Goal: Information Seeking & Learning: Learn about a topic

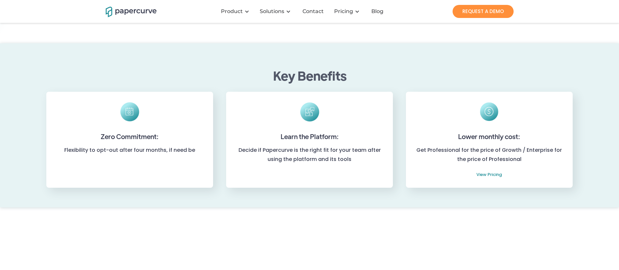
scroll to position [189, 0]
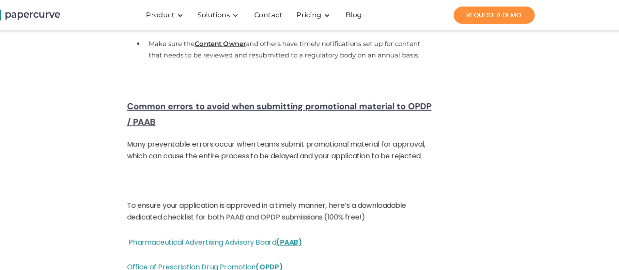
scroll to position [1281, 0]
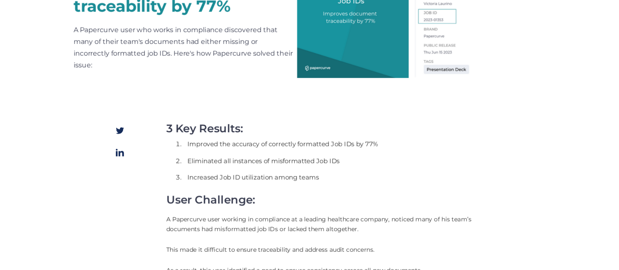
scroll to position [10, 0]
